Goal: Book appointment/travel/reservation

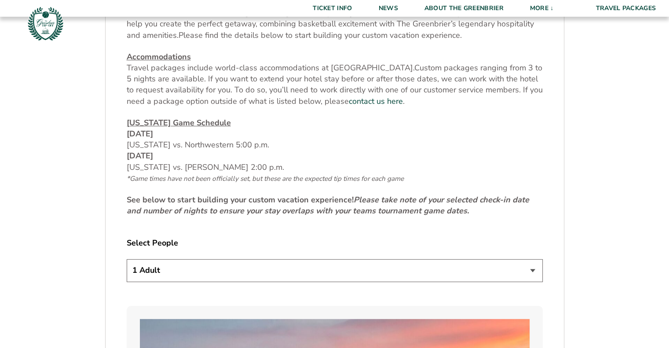
scroll to position [352, 0]
click at [335, 266] on select "1 Adult 2 Adults 3 Adults 4 Adults 2 Adults + 1 Child 2 Adults + 2 Children 2 A…" at bounding box center [335, 269] width 416 height 22
click at [127, 258] on select "1 Adult 2 Adults 3 Adults 4 Adults 2 Adults + 1 Child 2 Adults + 2 Children 2 A…" at bounding box center [335, 269] width 416 height 22
click at [246, 267] on select "1 Adult 2 Adults 3 Adults 4 Adults 2 Adults + 1 Child 2 Adults + 2 Children 2 A…" at bounding box center [335, 269] width 416 height 22
select select "2 Adults"
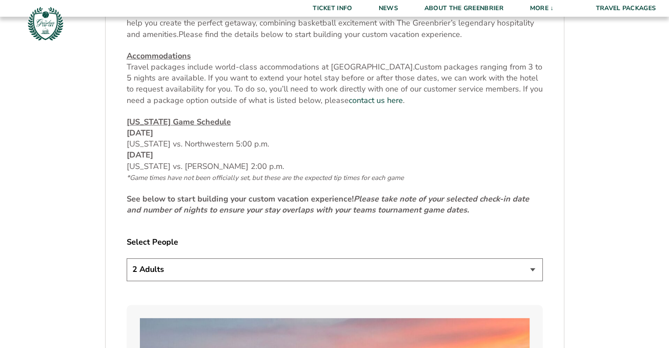
click at [127, 258] on select "1 Adult 2 Adults 3 Adults 4 Adults 2 Adults + 1 Child 2 Adults + 2 Children 2 A…" at bounding box center [335, 269] width 416 height 22
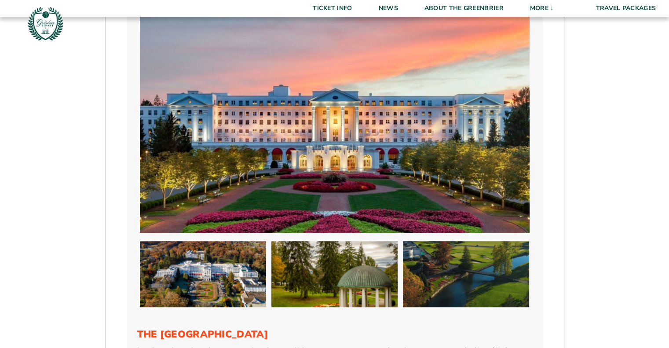
scroll to position [960, 0]
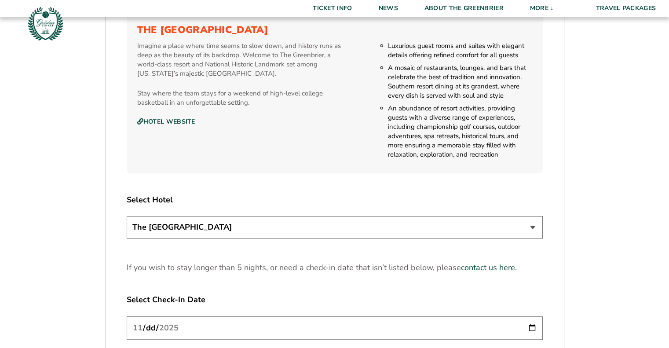
click at [453, 223] on select "The [GEOGRAPHIC_DATA]" at bounding box center [335, 227] width 416 height 22
click at [405, 326] on input "[DATE]" at bounding box center [335, 327] width 416 height 23
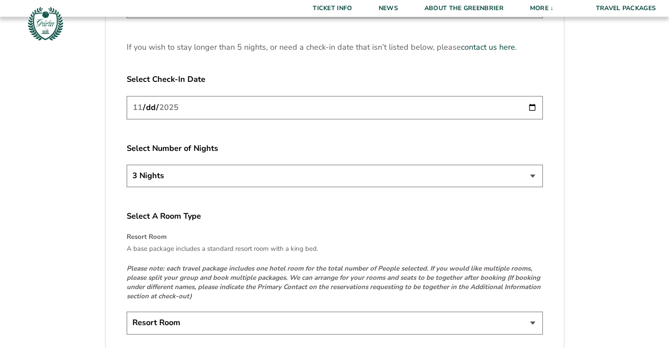
scroll to position [1189, 0]
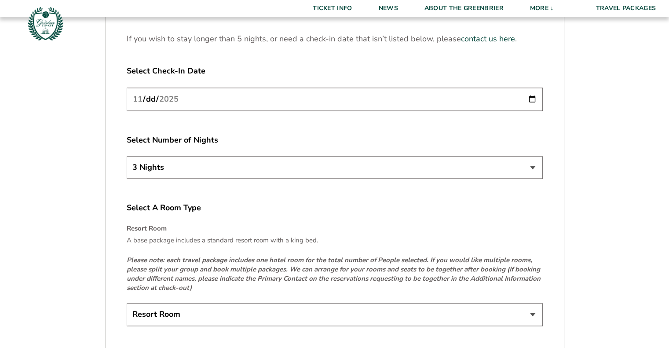
click at [420, 164] on select "3 Nights 4 Nights 5 Nights" at bounding box center [335, 167] width 416 height 22
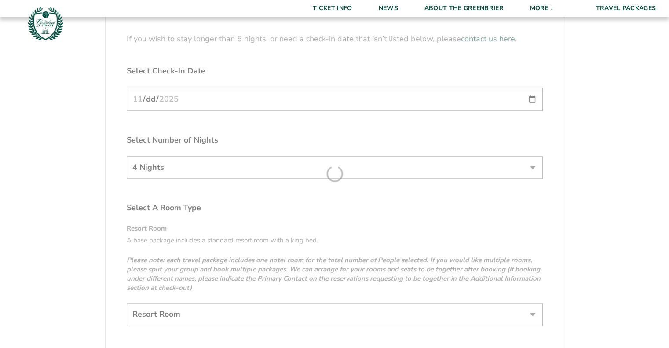
select select "3 Nights"
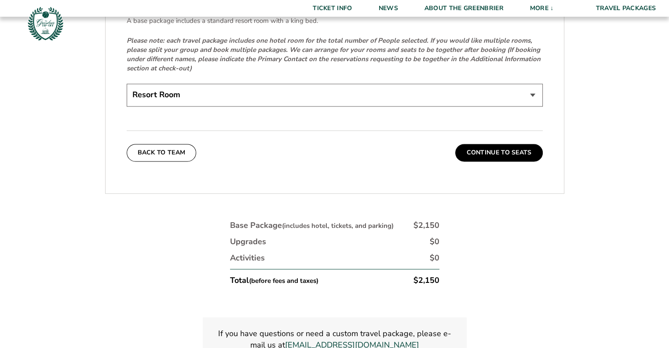
scroll to position [1418, 0]
